Goal: Navigation & Orientation: Find specific page/section

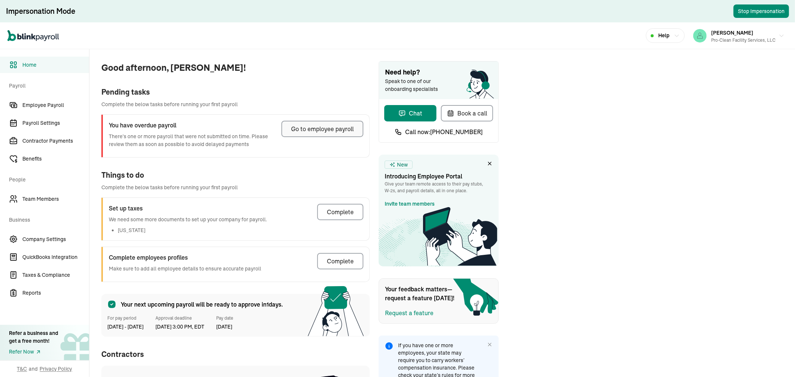
click at [300, 127] on div "Go to employee payroll" at bounding box center [322, 129] width 63 height 9
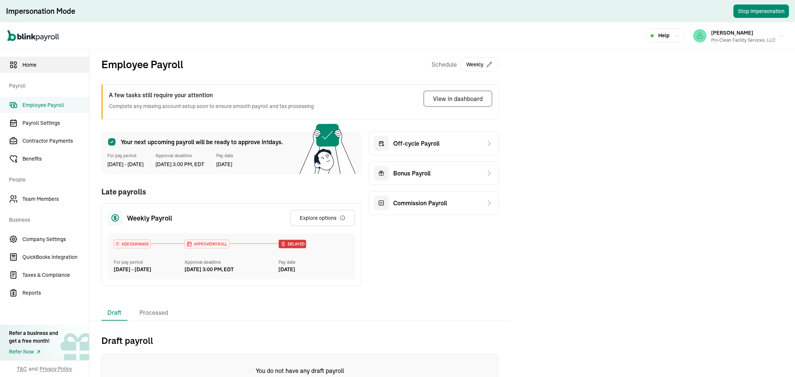
click at [40, 66] on span "Home" at bounding box center [55, 65] width 67 height 8
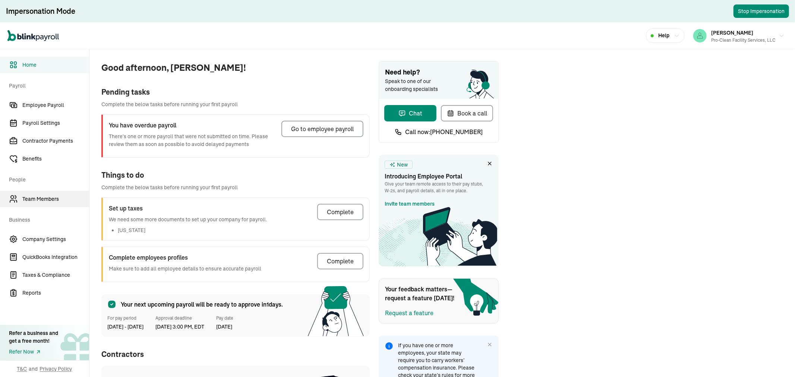
click at [36, 192] on link "Team Members" at bounding box center [44, 199] width 89 height 16
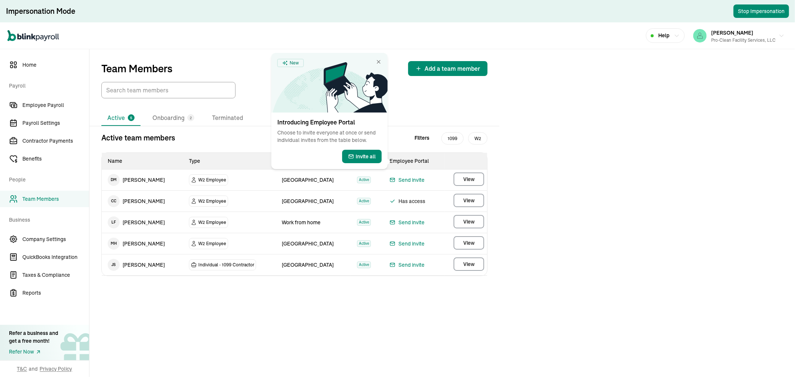
click at [273, 297] on div "Active 5 Onboarding 2 Terminated Active team members Filters 1099 W2 Name Type …" at bounding box center [294, 215] width 410 height 211
click at [371, 62] on icon at bounding box center [356, 87] width 64 height 50
click at [25, 67] on span "Home" at bounding box center [55, 65] width 67 height 8
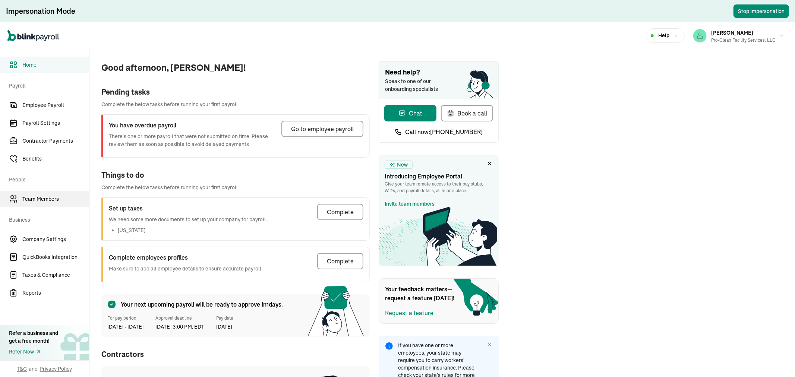
click at [32, 201] on span "Team Members" at bounding box center [55, 199] width 67 height 8
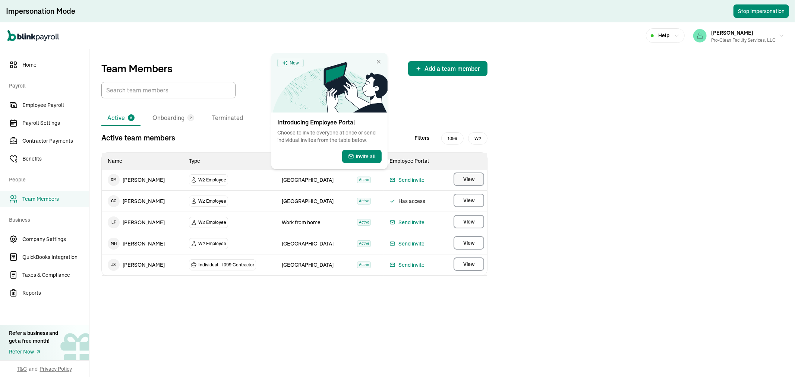
click at [469, 181] on span "View" at bounding box center [468, 179] width 11 height 7
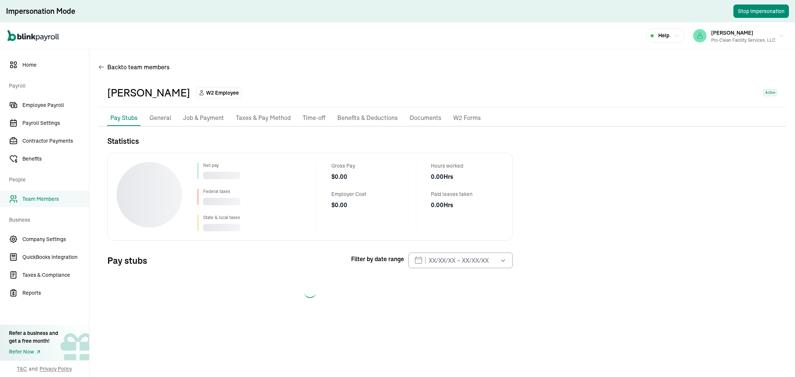
select select "2025"
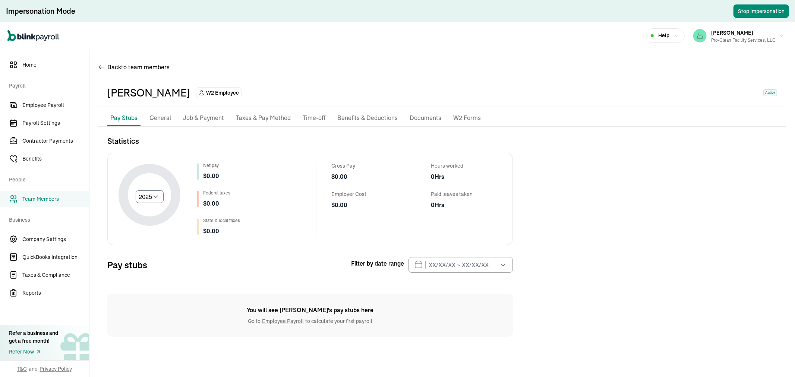
click at [205, 116] on p "Job & Payment" at bounding box center [203, 118] width 41 height 10
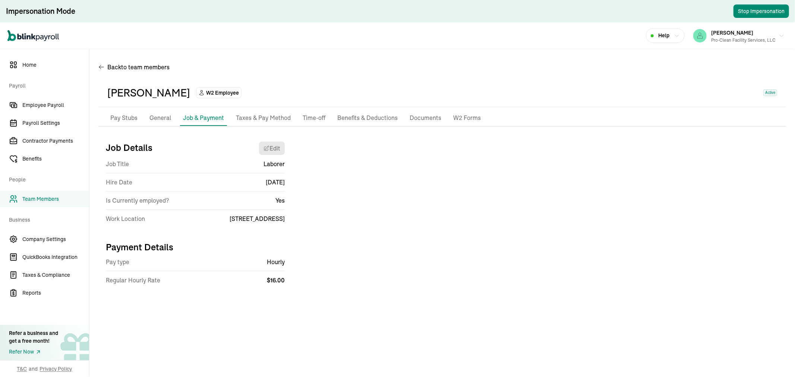
click at [159, 117] on p "General" at bounding box center [161, 118] width 22 height 10
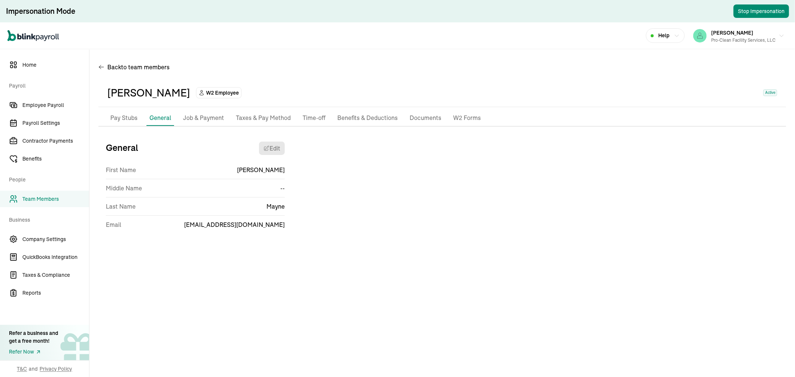
click at [195, 113] on p "Job & Payment" at bounding box center [203, 118] width 41 height 10
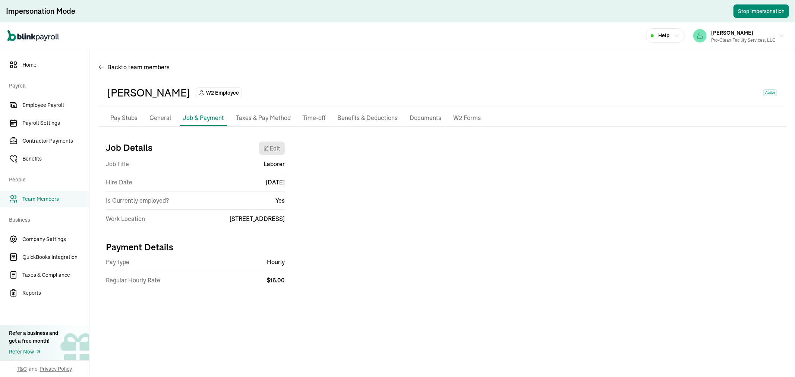
click at [251, 113] on p "Taxes & Pay Method" at bounding box center [263, 118] width 55 height 10
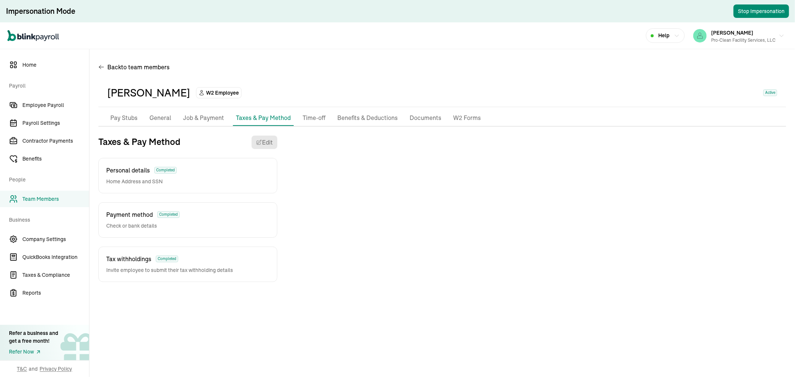
click at [196, 113] on p "Job & Payment" at bounding box center [203, 118] width 41 height 10
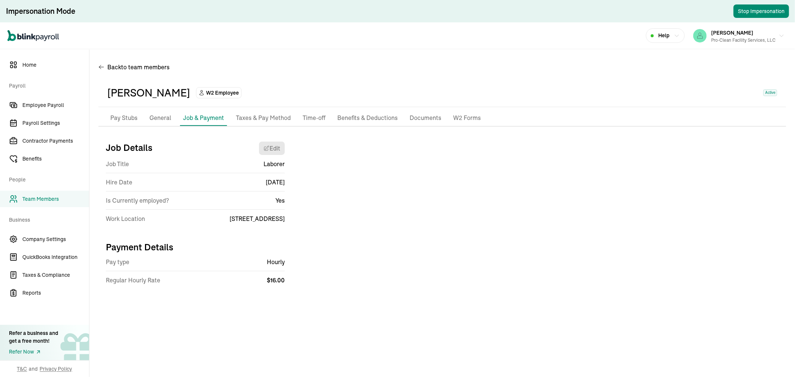
click at [44, 195] on link "Team Members" at bounding box center [44, 199] width 89 height 16
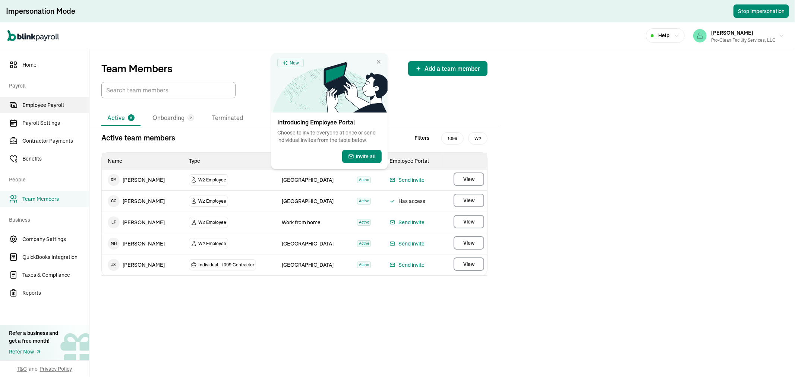
click at [49, 107] on span "Employee Payroll" at bounding box center [55, 105] width 67 height 8
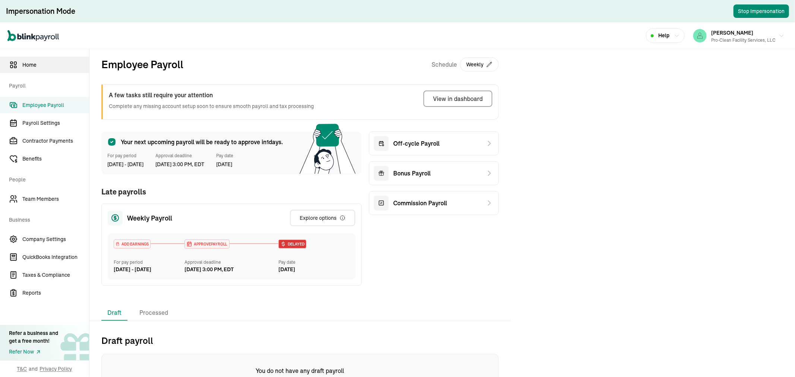
click at [46, 60] on link "Home" at bounding box center [44, 65] width 89 height 16
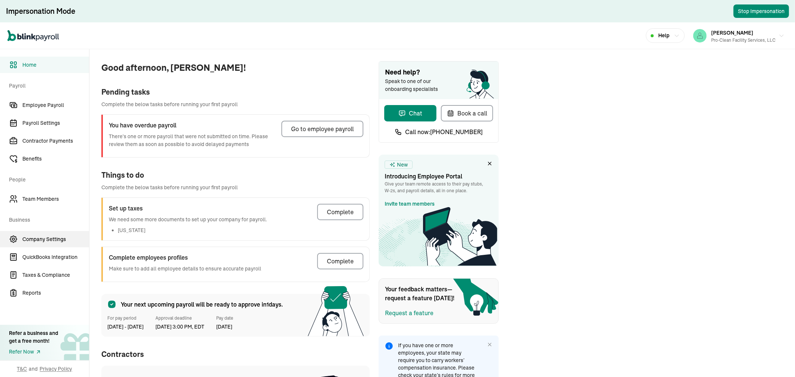
click at [38, 243] on span "Company Settings" at bounding box center [55, 240] width 67 height 8
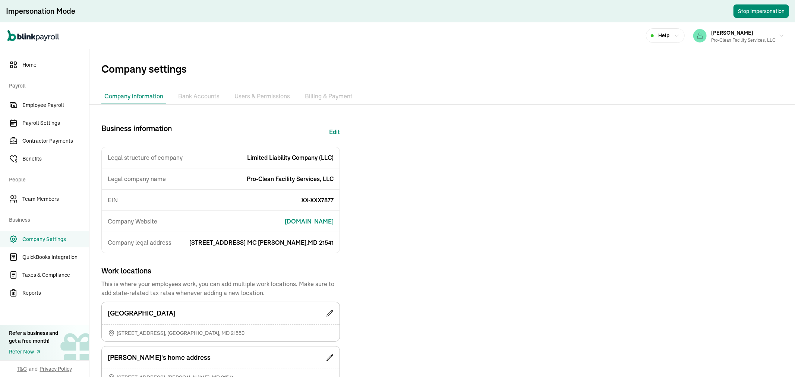
click at [192, 91] on li "Bank Accounts" at bounding box center [198, 97] width 47 height 16
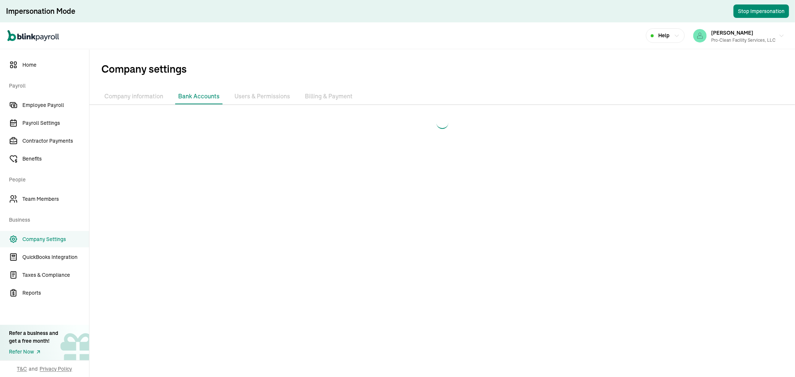
click at [153, 95] on li "Company information" at bounding box center [133, 97] width 65 height 16
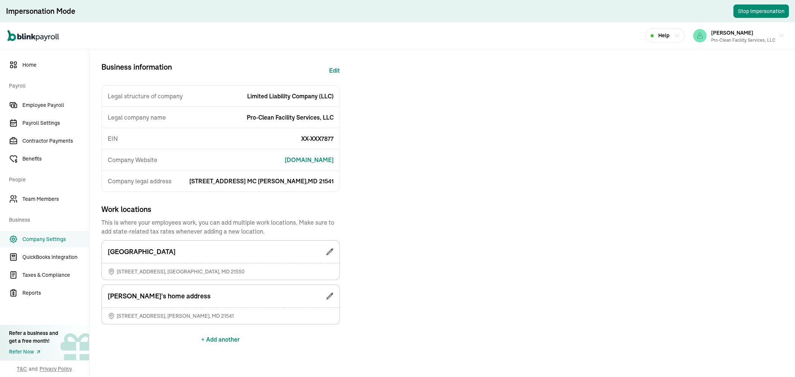
scroll to position [69, 0]
